Goal: Task Accomplishment & Management: Use online tool/utility

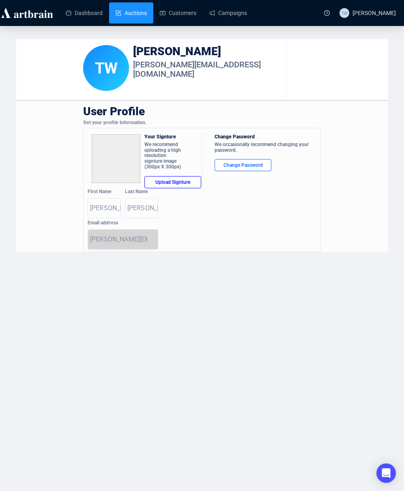
click at [144, 11] on link "Auctions" at bounding box center [131, 12] width 31 height 21
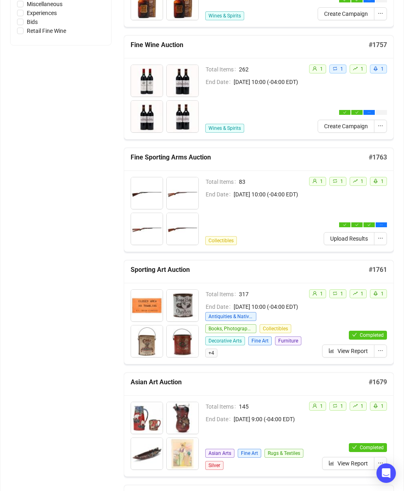
scroll to position [432, 0]
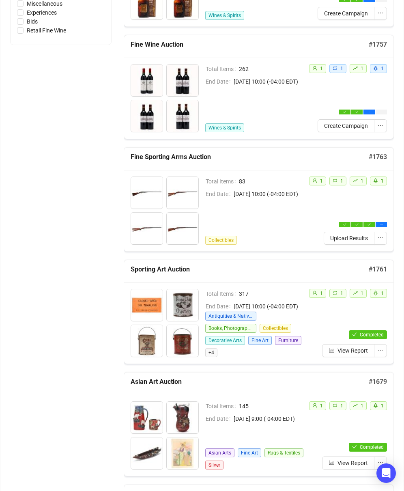
click at [349, 240] on span "Upload Results" at bounding box center [349, 238] width 38 height 9
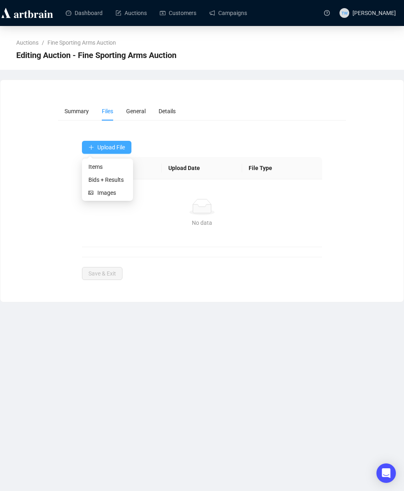
click at [99, 145] on span "Upload File" at bounding box center [111, 147] width 28 height 6
click at [99, 177] on span "Bids + Results" at bounding box center [107, 179] width 38 height 9
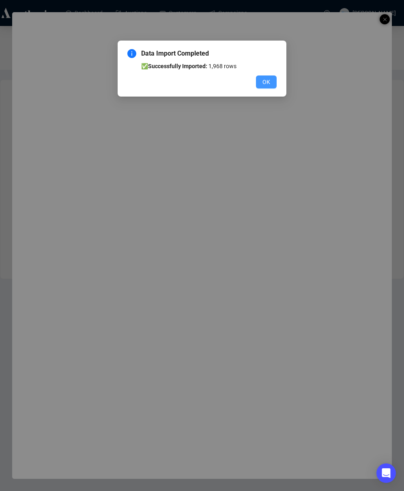
click at [264, 81] on span "OK" at bounding box center [267, 82] width 8 height 9
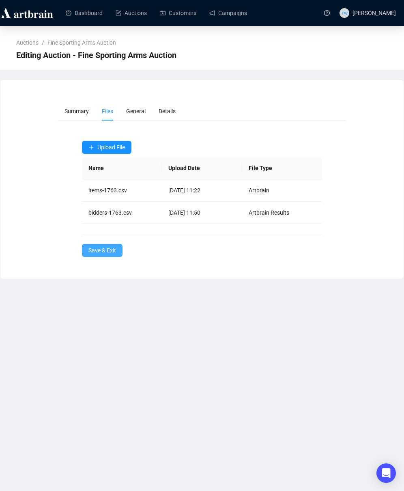
click at [101, 252] on span "Save & Exit" at bounding box center [102, 250] width 28 height 9
